Goal: Task Accomplishment & Management: Use online tool/utility

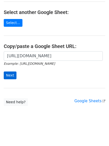
scroll to position [0, 111]
type input "[URL][DOMAIN_NAME]"
click at [10, 74] on input "Next" at bounding box center [10, 76] width 13 height 8
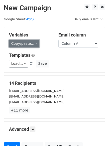
click at [20, 41] on link "Copy/paste..." at bounding box center [24, 44] width 31 height 8
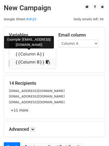
click at [25, 62] on link "{{Column B}}" at bounding box center [32, 62] width 47 height 8
